Goal: Task Accomplishment & Management: Use online tool/utility

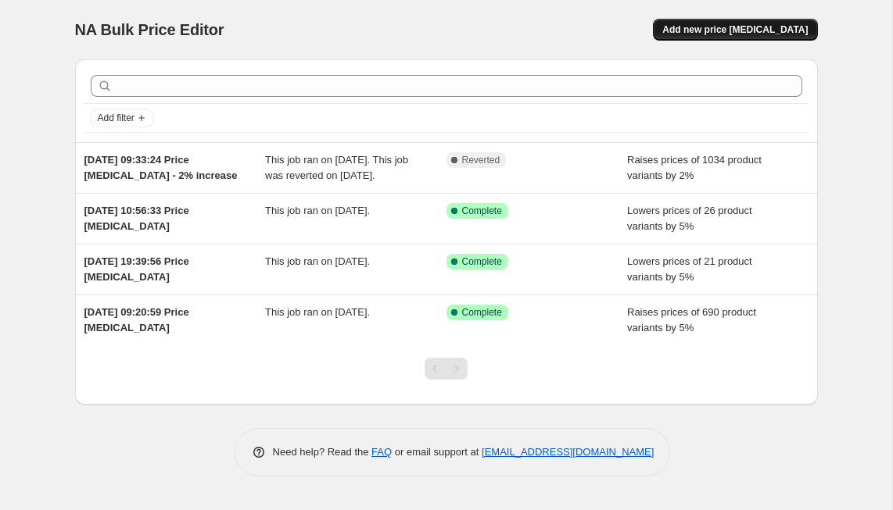
click at [709, 27] on span "Add new price [MEDICAL_DATA]" at bounding box center [734, 29] width 145 height 13
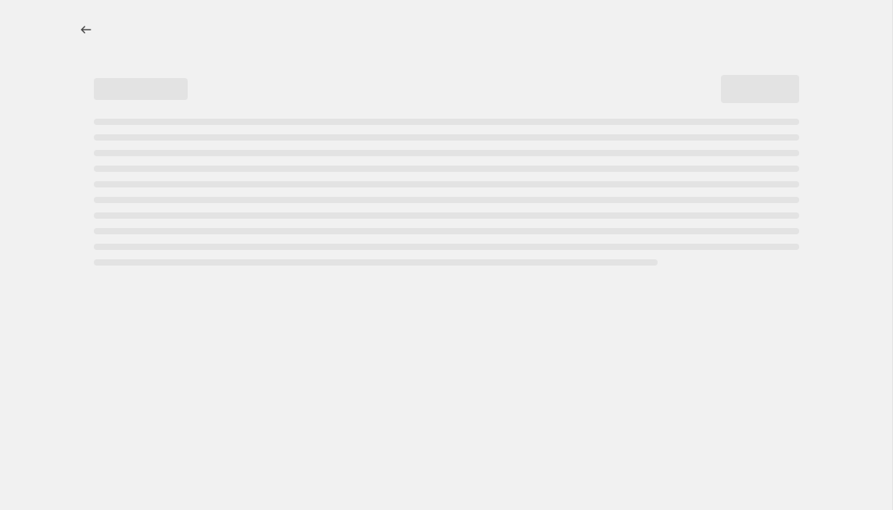
select select "percentage"
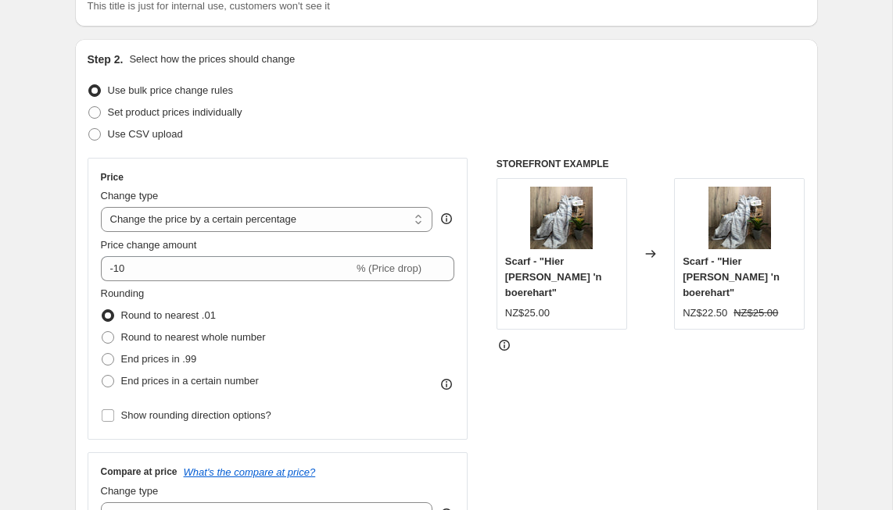
scroll to position [134, 0]
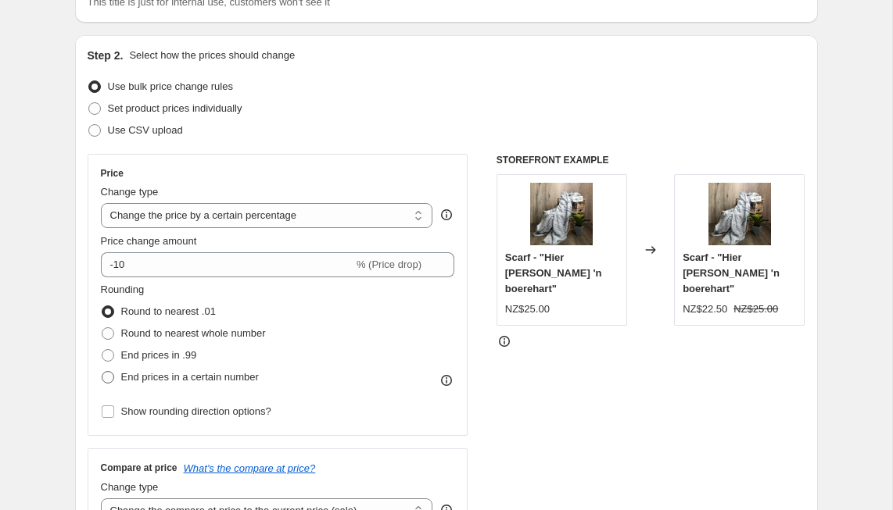
click at [106, 378] on span at bounding box center [108, 377] width 13 height 13
click at [102, 372] on input "End prices in a certain number" at bounding box center [102, 371] width 1 height 1
radio input "true"
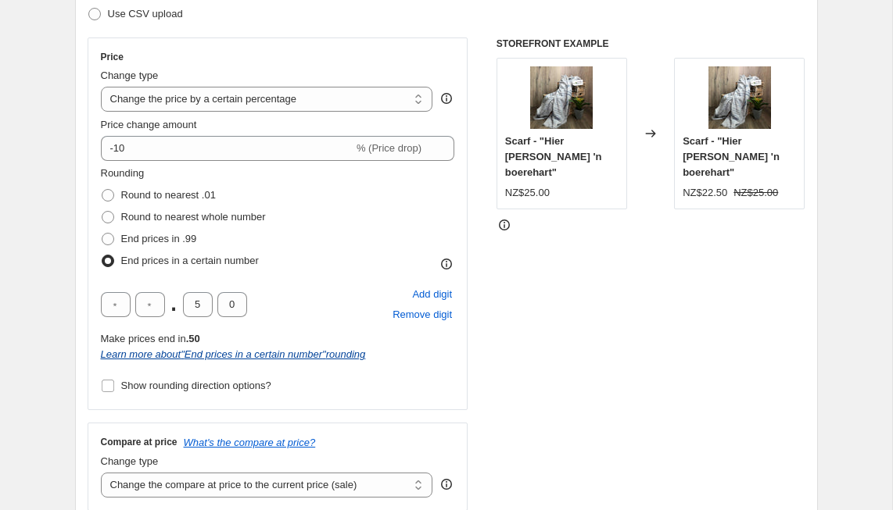
scroll to position [252, 0]
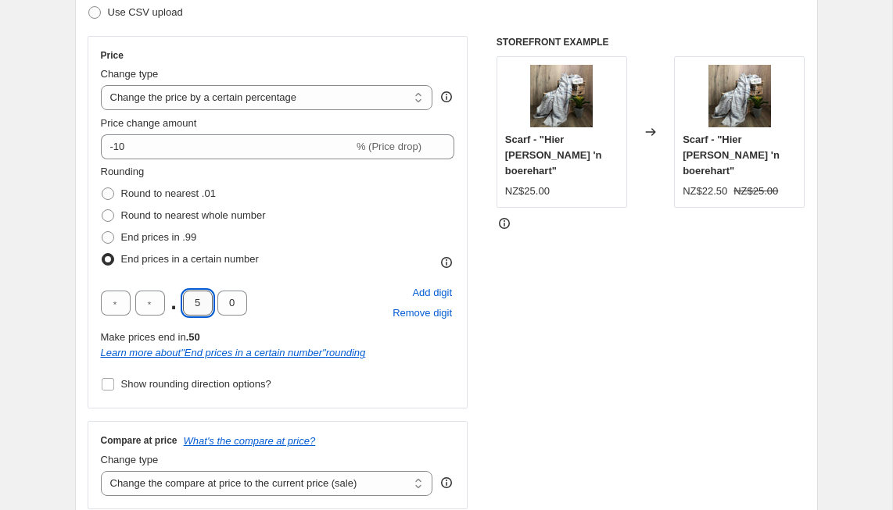
click at [202, 305] on input "5" at bounding box center [198, 303] width 30 height 25
click at [237, 312] on input "0" at bounding box center [232, 303] width 30 height 25
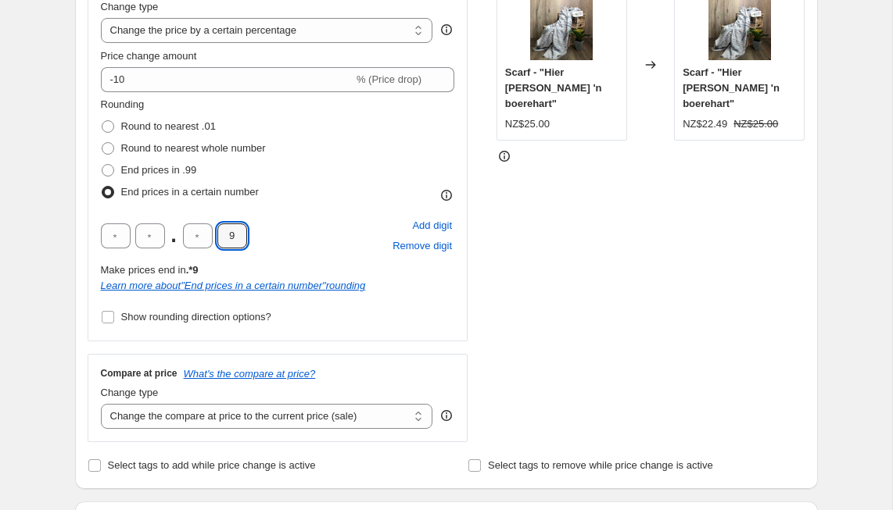
scroll to position [288, 0]
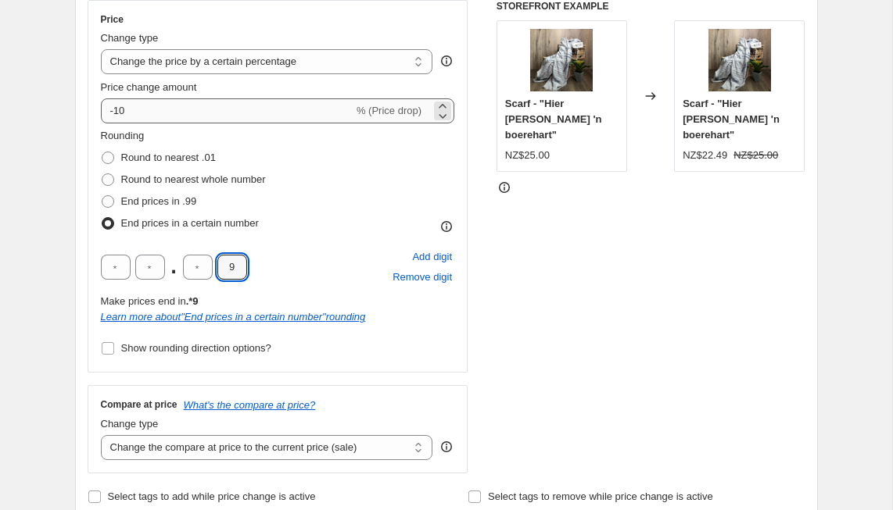
type input "9"
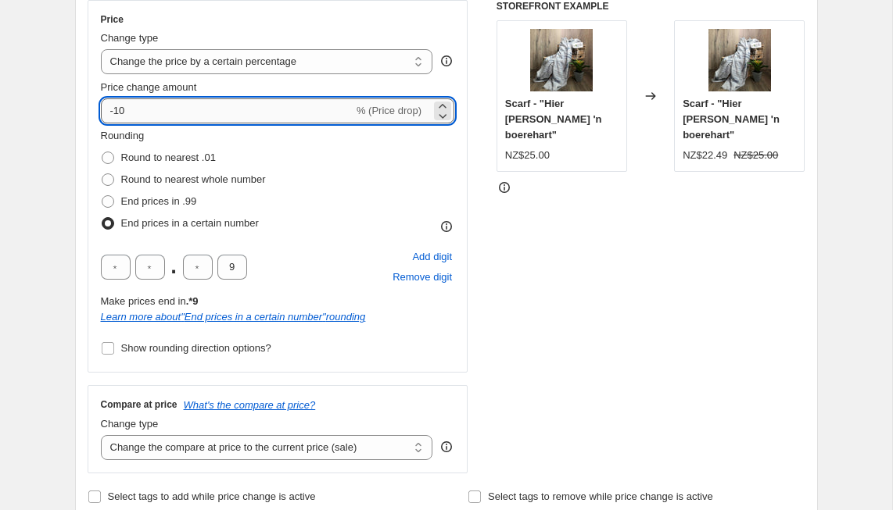
click at [141, 107] on input "-10" at bounding box center [227, 110] width 252 height 25
type input "-1"
type input "3"
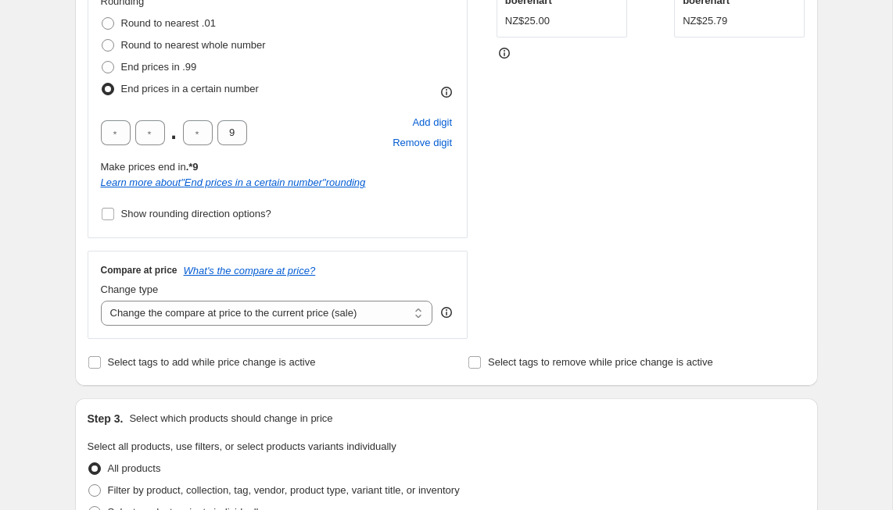
scroll to position [428, 0]
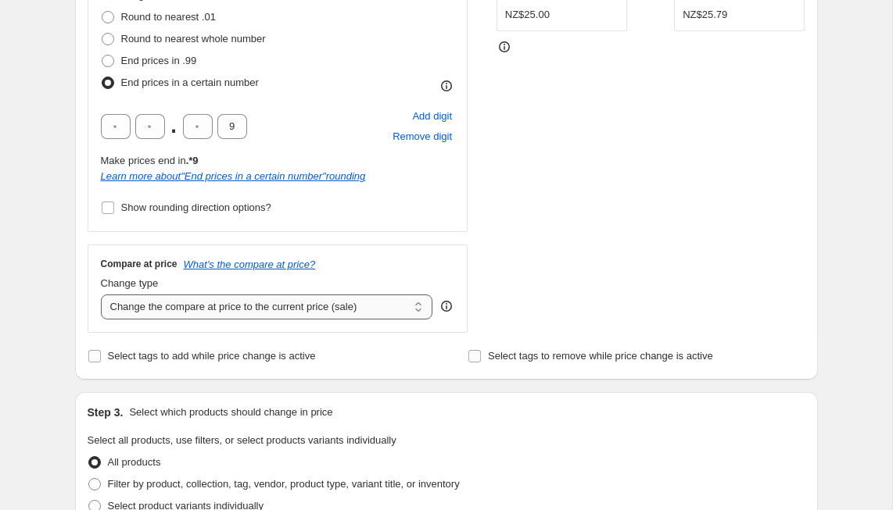
click at [170, 310] on select "Change the compare at price to the current price (sale) Change the compare at p…" at bounding box center [267, 307] width 332 height 25
select select "percentage"
click at [101, 295] on select "Change the compare at price to the current price (sale) Change the compare at p…" at bounding box center [267, 307] width 332 height 25
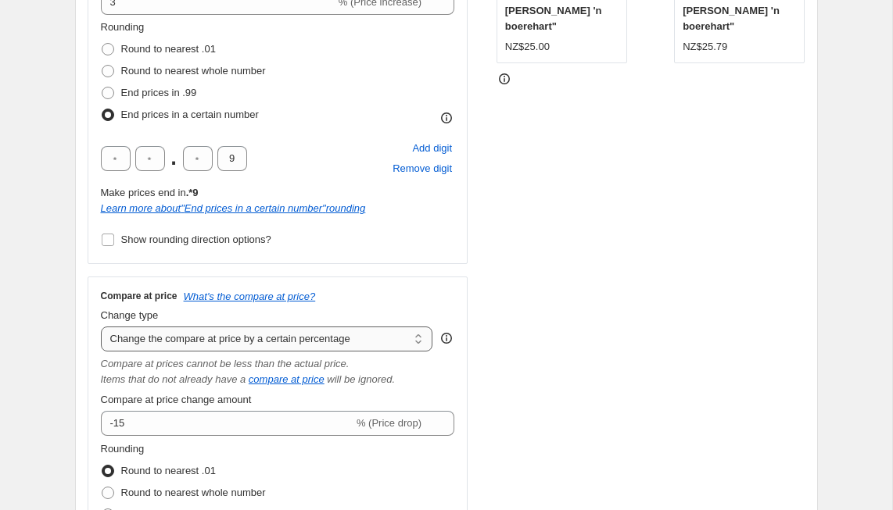
scroll to position [428, 0]
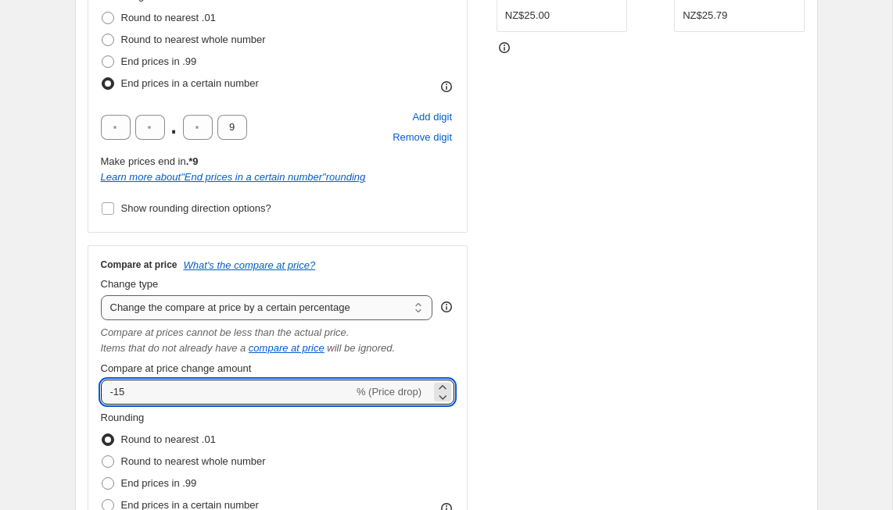
click at [154, 393] on input "-15" at bounding box center [227, 392] width 252 height 25
type input "-1"
type input "5"
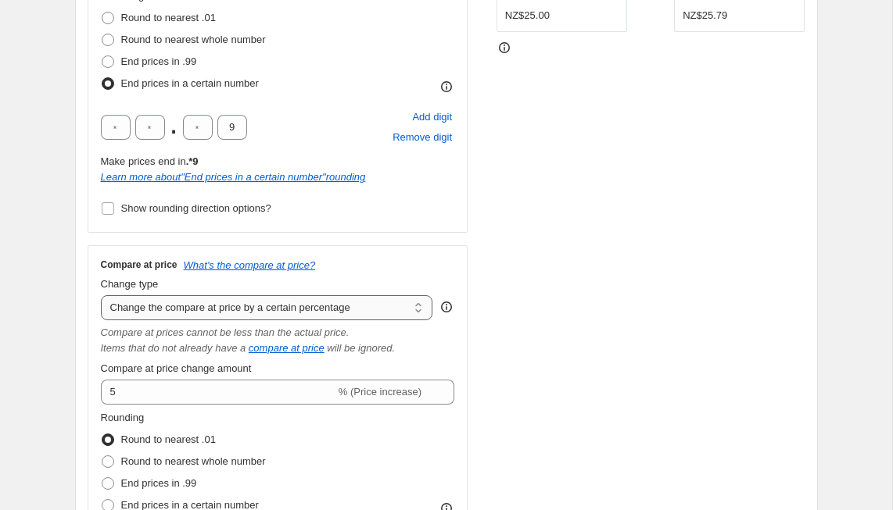
click at [45, 349] on div "Create new price [MEDICAL_DATA]. This page is ready Create new price [MEDICAL_D…" at bounding box center [446, 514] width 892 height 1884
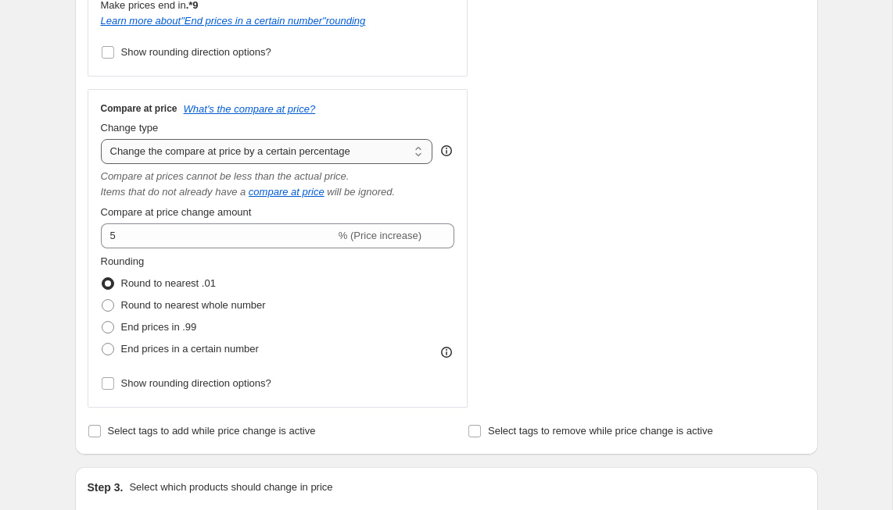
scroll to position [603, 0]
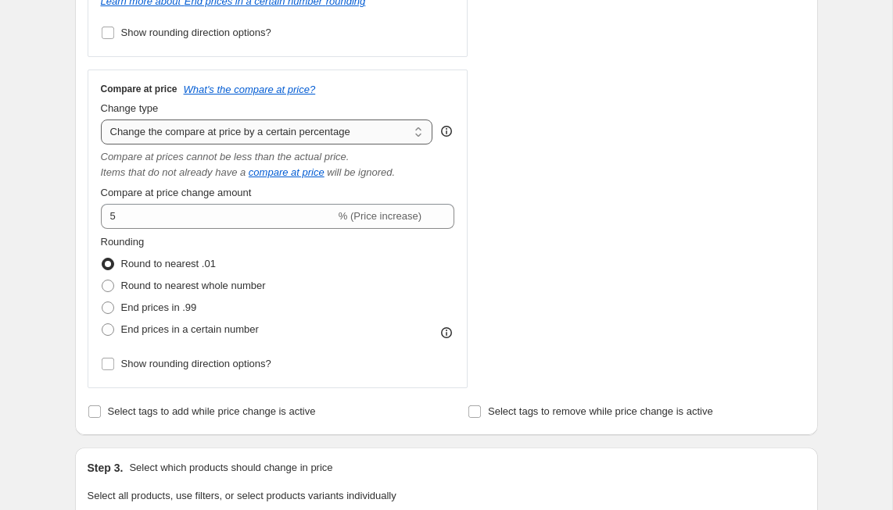
click at [104, 324] on span at bounding box center [108, 330] width 13 height 13
click at [102, 324] on input "End prices in a certain number" at bounding box center [102, 324] width 1 height 1
radio input "true"
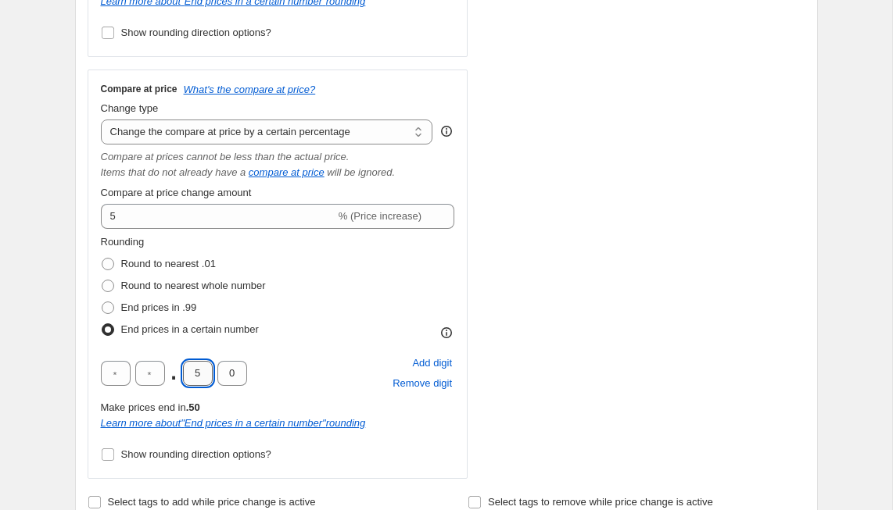
drag, startPoint x: 170, startPoint y: 310, endPoint x: 202, endPoint y: 373, distance: 71.0
click at [202, 373] on input "5" at bounding box center [198, 373] width 30 height 25
click at [235, 371] on input "0" at bounding box center [232, 373] width 30 height 25
type input "9"
click at [63, 346] on div "Step 1. Optionally give your price [MEDICAL_DATA] a title (eg "March 30% off sa…" at bounding box center [440, 359] width 755 height 1832
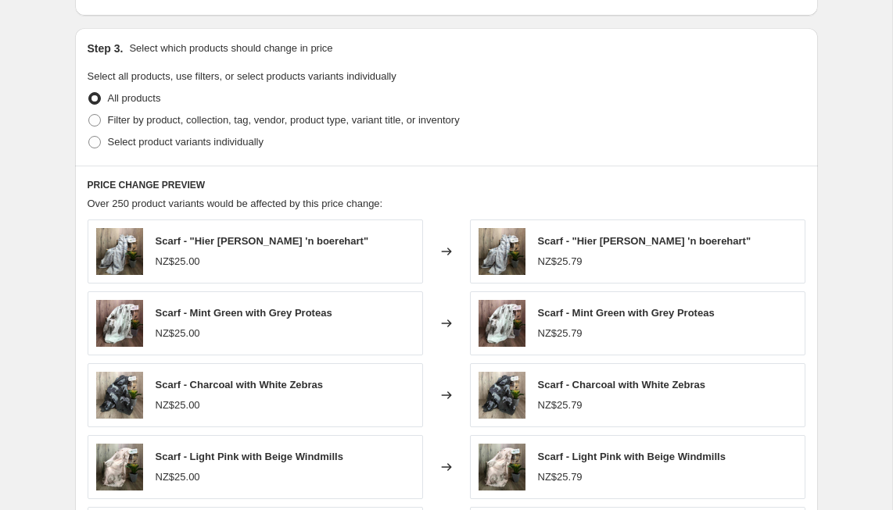
scroll to position [1122, 0]
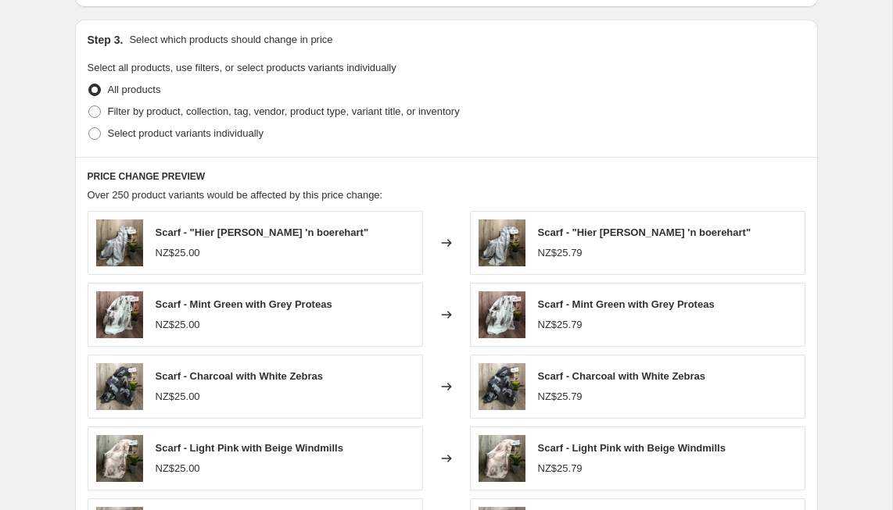
click at [93, 110] on span at bounding box center [94, 112] width 13 height 13
click at [89, 106] on input "Filter by product, collection, tag, vendor, product type, variant title, or inv…" at bounding box center [88, 106] width 1 height 1
radio input "true"
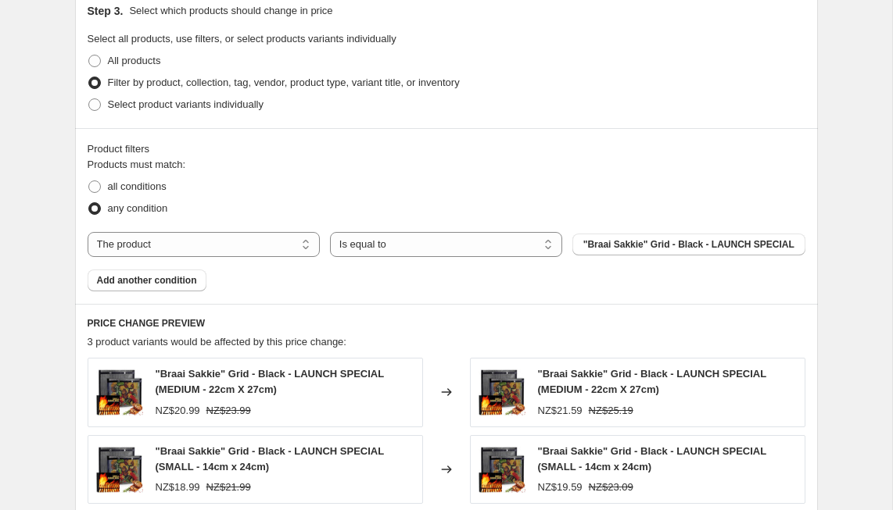
scroll to position [1148, 0]
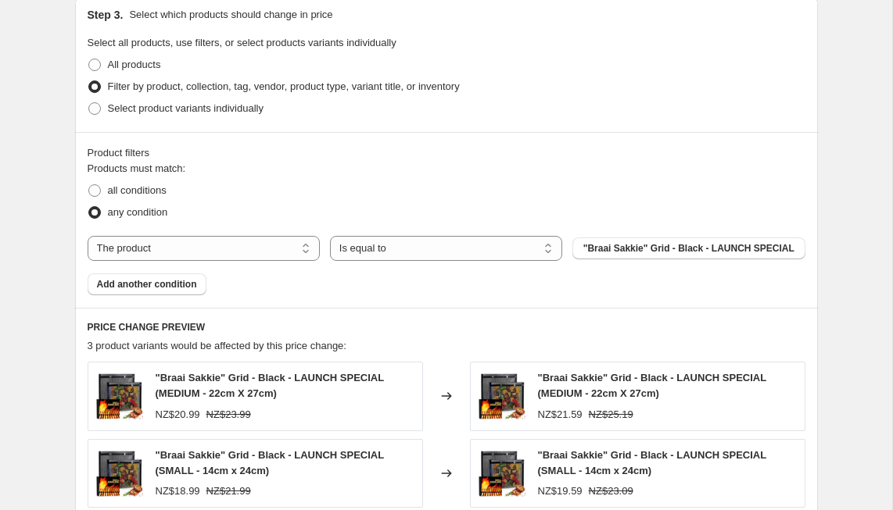
click at [252, 249] on select "The product The product's collection The product's tag The product's vendor The…" at bounding box center [204, 248] width 232 height 25
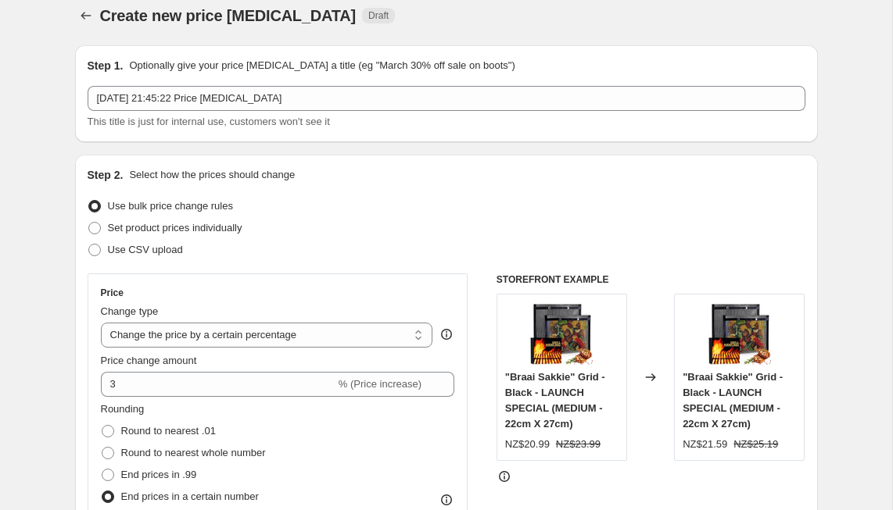
scroll to position [0, 0]
